Goal: Task Accomplishment & Management: Use online tool/utility

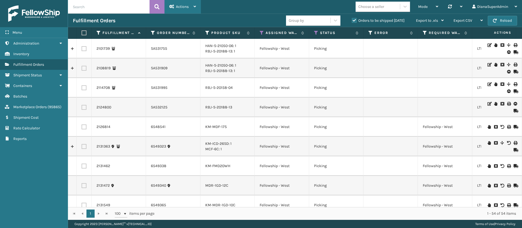
click at [181, 6] on span "Actions" at bounding box center [182, 6] width 13 height 5
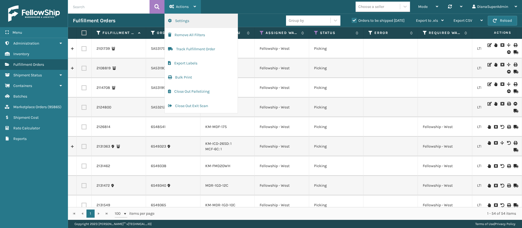
click at [193, 19] on button "Settings" at bounding box center [201, 21] width 73 height 14
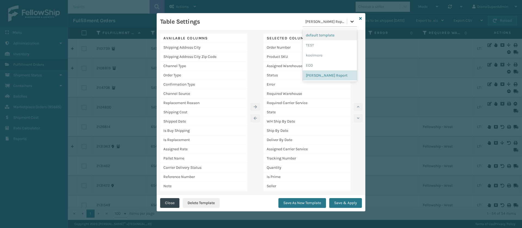
click at [350, 19] on icon at bounding box center [352, 21] width 5 height 5
click at [321, 62] on div "EOD" at bounding box center [330, 65] width 54 height 10
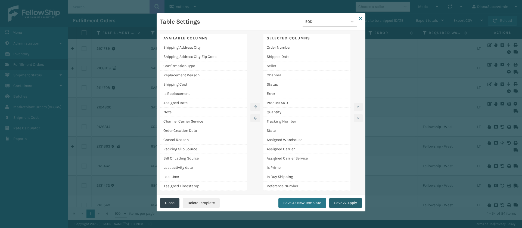
click at [347, 201] on button "Save & Apply" at bounding box center [345, 203] width 33 height 10
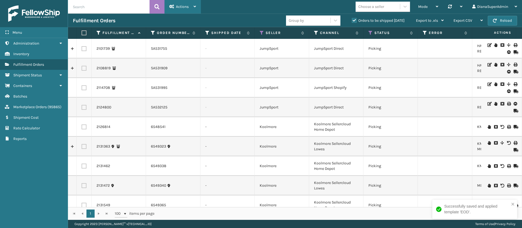
click at [181, 9] on div "Actions" at bounding box center [182, 7] width 27 height 14
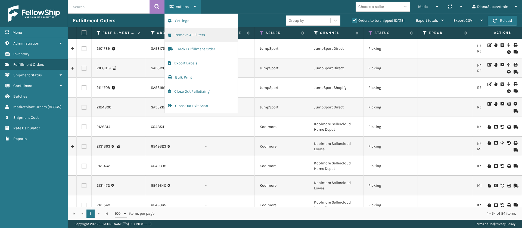
click at [216, 35] on button "Remove All Filters" at bounding box center [201, 35] width 73 height 14
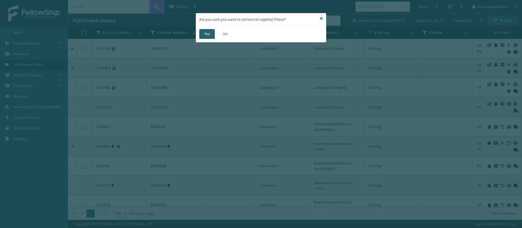
click at [206, 36] on button "Yes" at bounding box center [207, 34] width 16 height 10
